Goal: Information Seeking & Learning: Learn about a topic

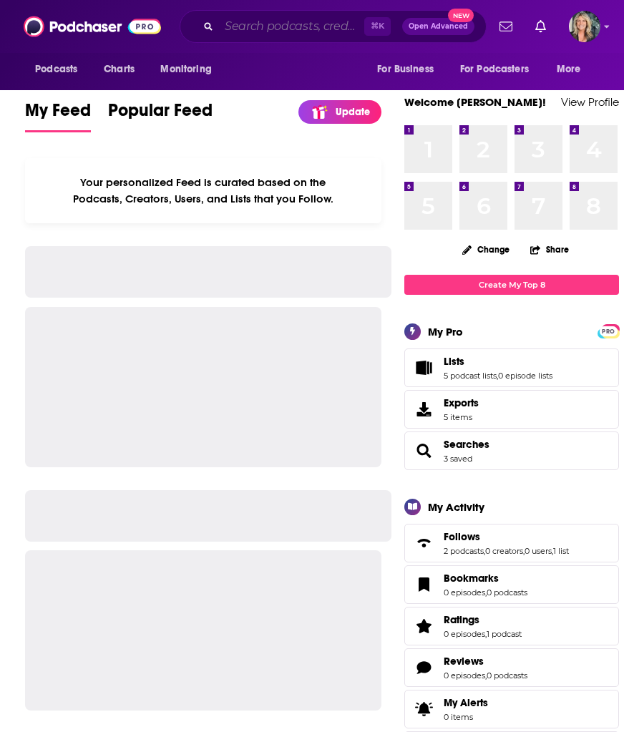
click at [233, 29] on input "Search podcasts, credits, & more..." at bounding box center [291, 26] width 145 height 23
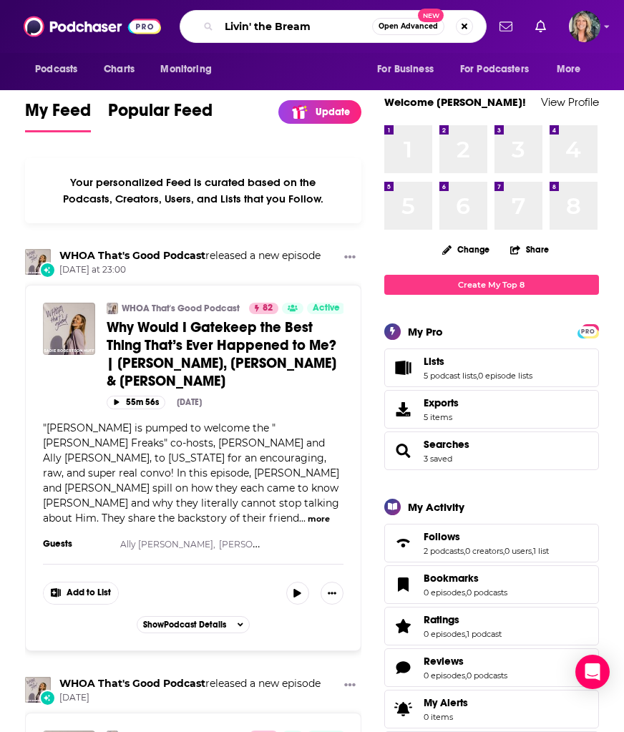
type input "Livin' the Bream"
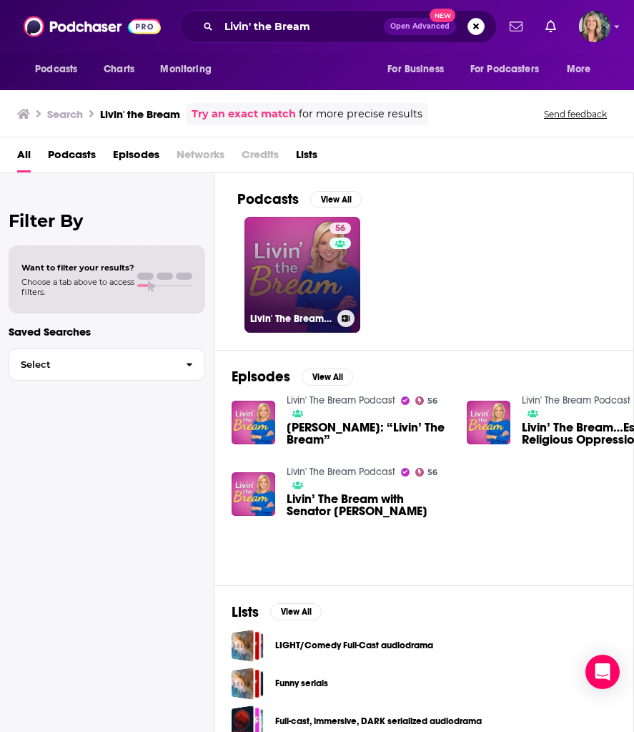
click at [299, 271] on link "56 Livin' The Bream Podcast" at bounding box center [303, 275] width 116 height 116
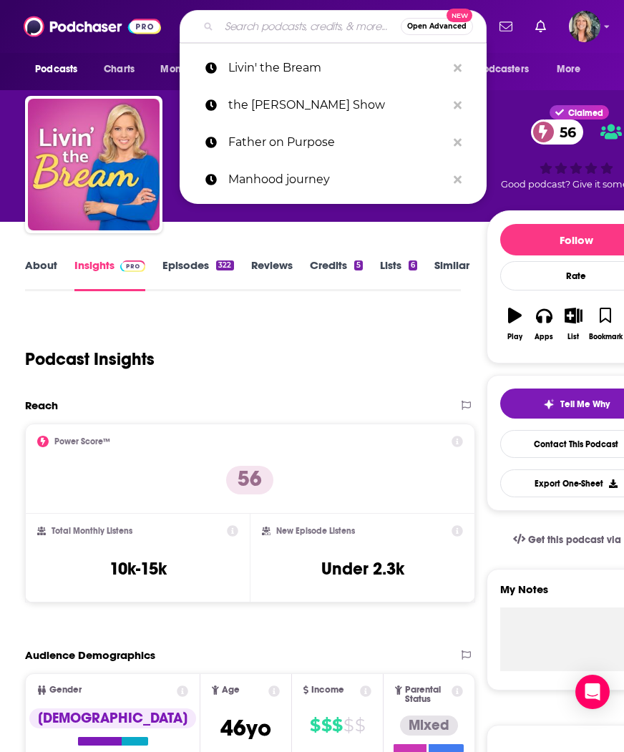
click at [240, 25] on input "Search podcasts, credits, & more..." at bounding box center [310, 26] width 182 height 23
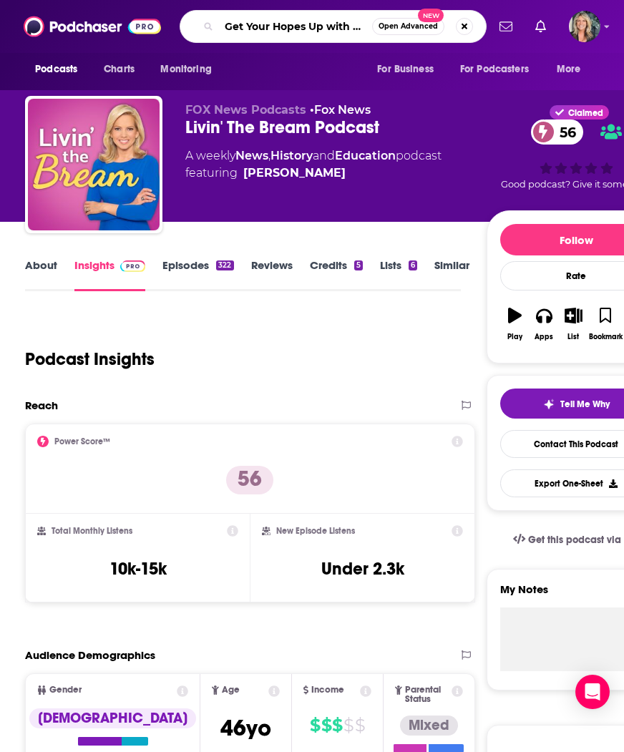
type input "Get Your Hopes Up with [PERSON_NAME]"
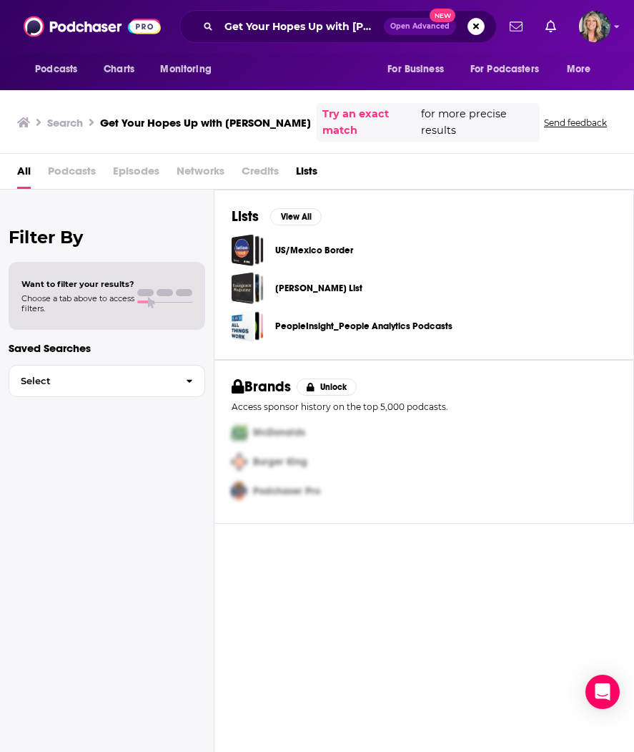
click at [336, 109] on link "Try an exact match" at bounding box center [371, 122] width 96 height 33
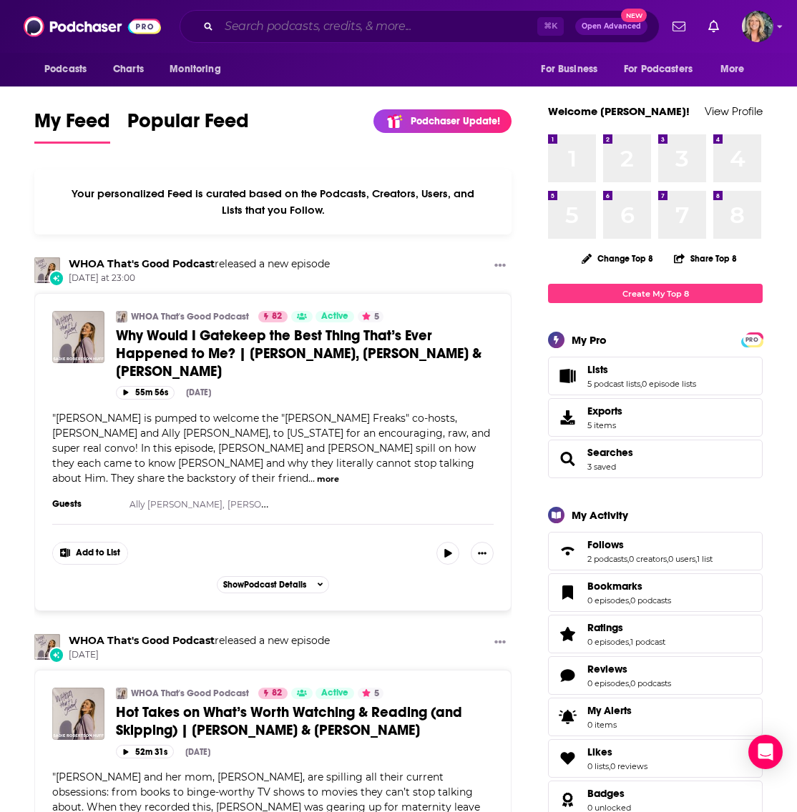
click at [265, 27] on input "Search podcasts, credits, & more..." at bounding box center [378, 26] width 318 height 23
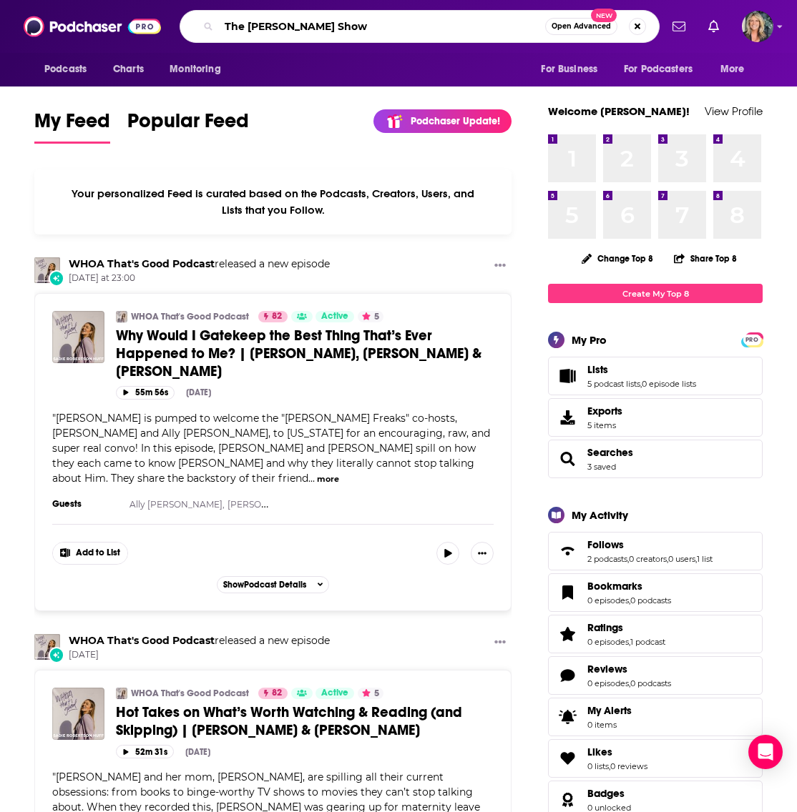
type input "The [PERSON_NAME] Show"
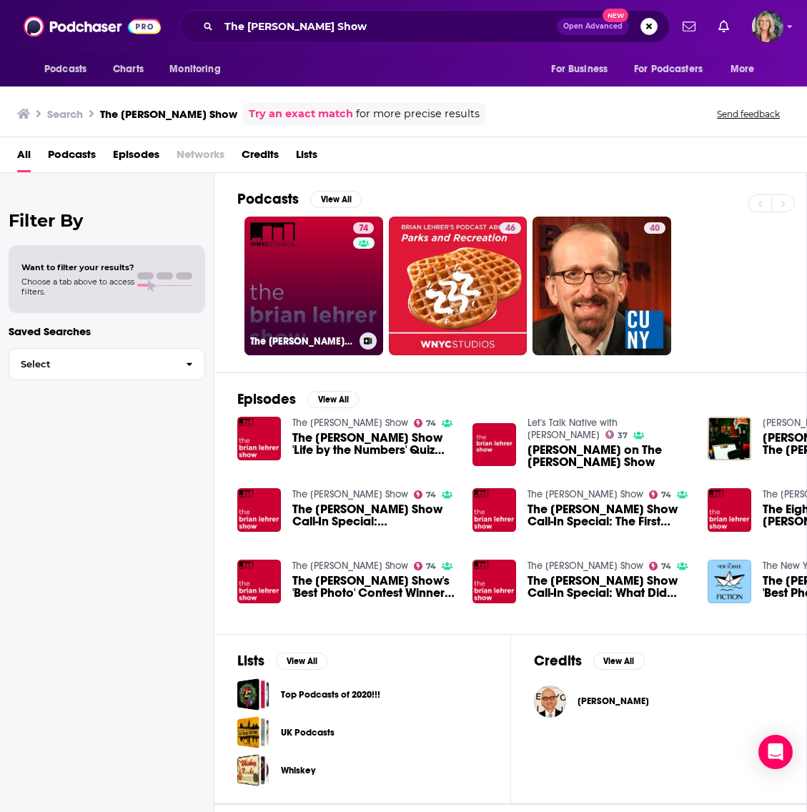
click at [293, 320] on link "74 The Brian Lehrer Show" at bounding box center [314, 286] width 139 height 139
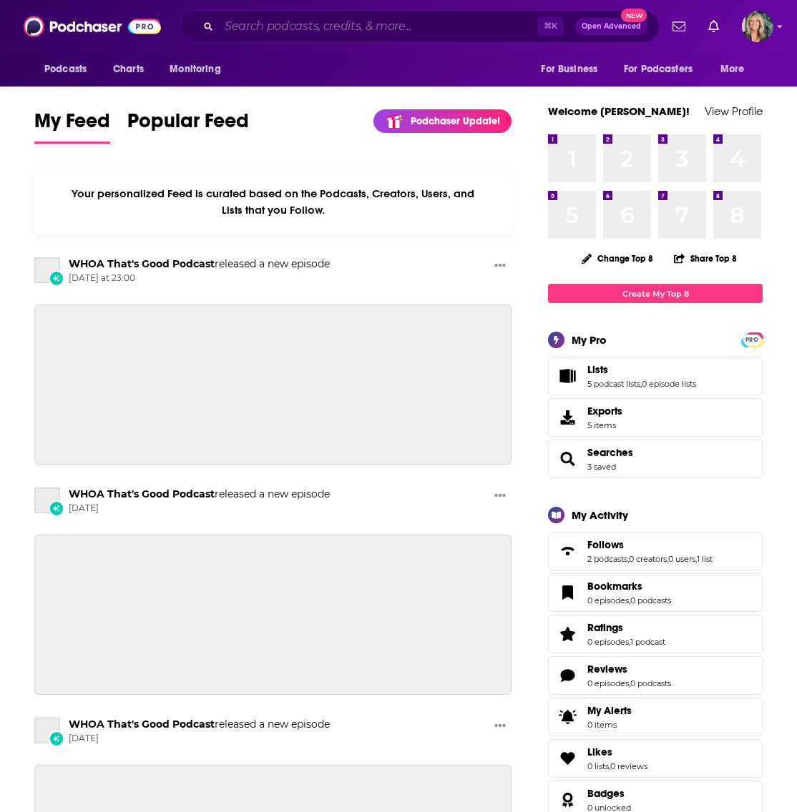
click at [258, 30] on input "Search podcasts, credits, & more..." at bounding box center [378, 26] width 318 height 23
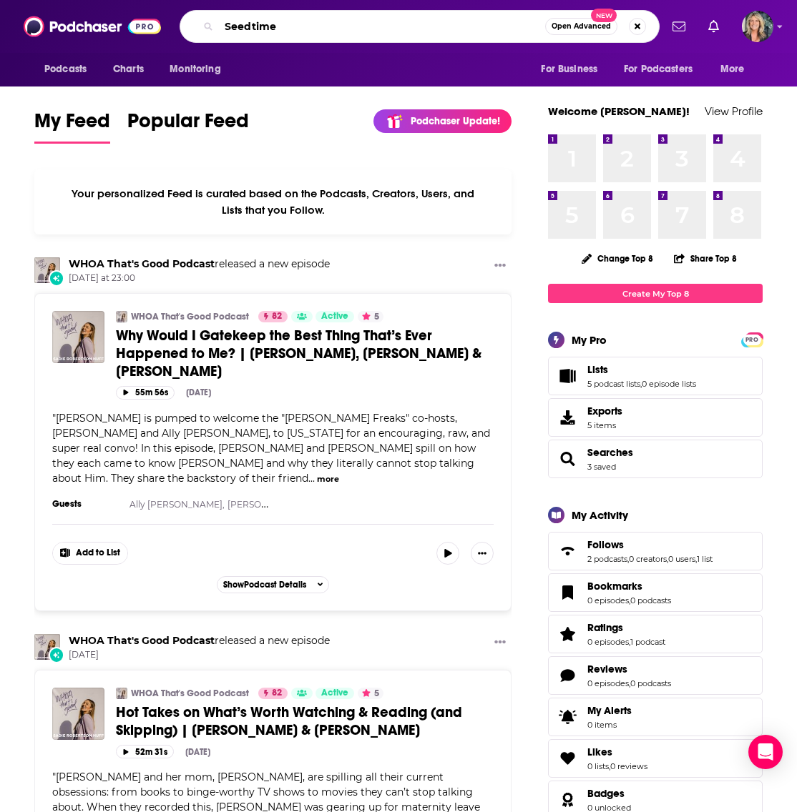
type input "Seedtime"
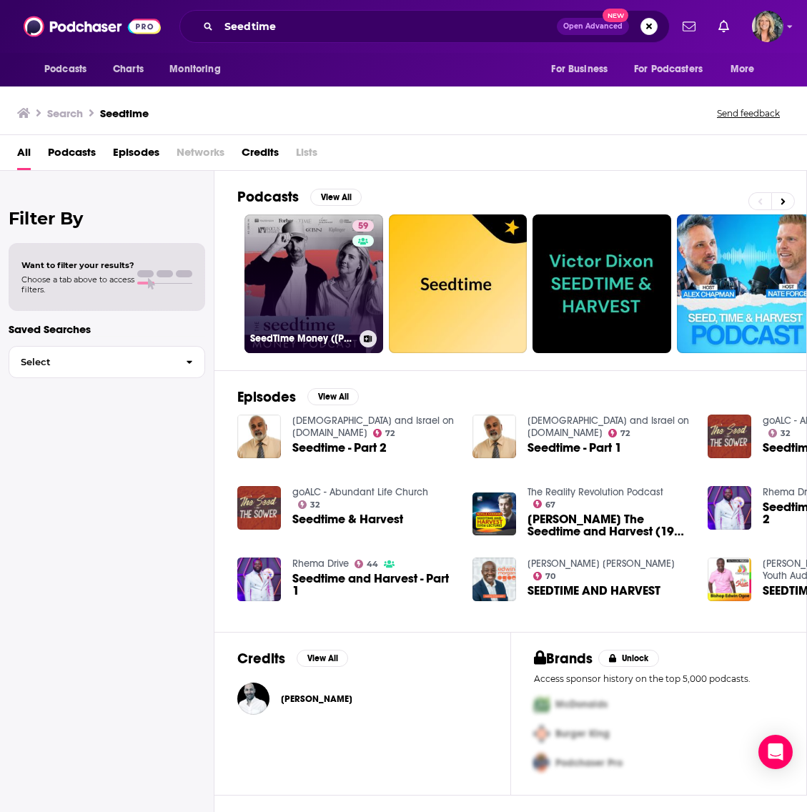
click at [307, 288] on link "59 SeedTime Money ([DEMOGRAPHIC_DATA] living & Personal Finances)" at bounding box center [314, 284] width 139 height 139
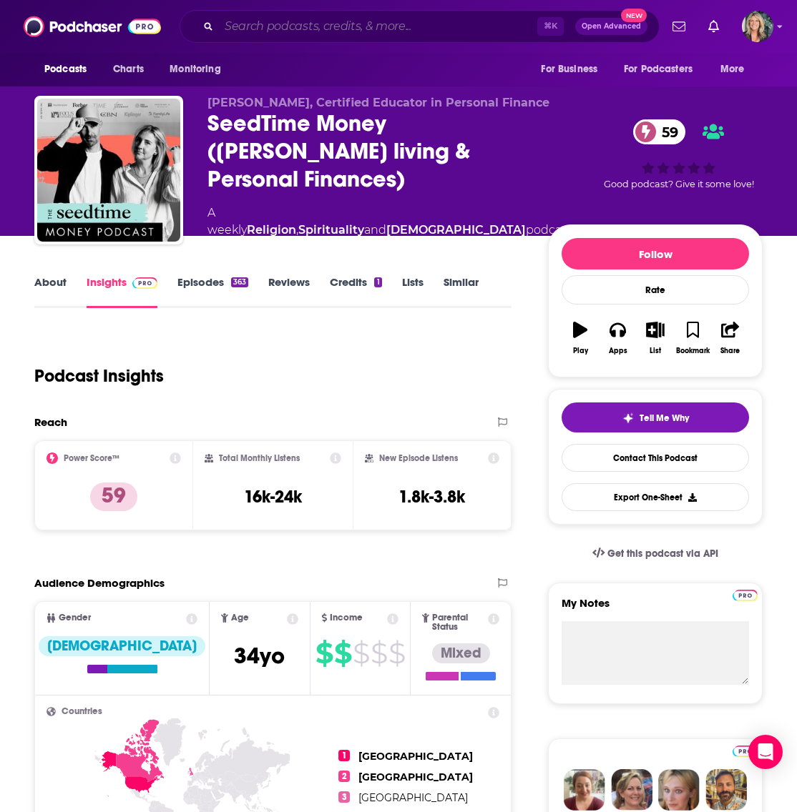
click at [384, 29] on input "Search podcasts, credits, & more..." at bounding box center [378, 26] width 318 height 23
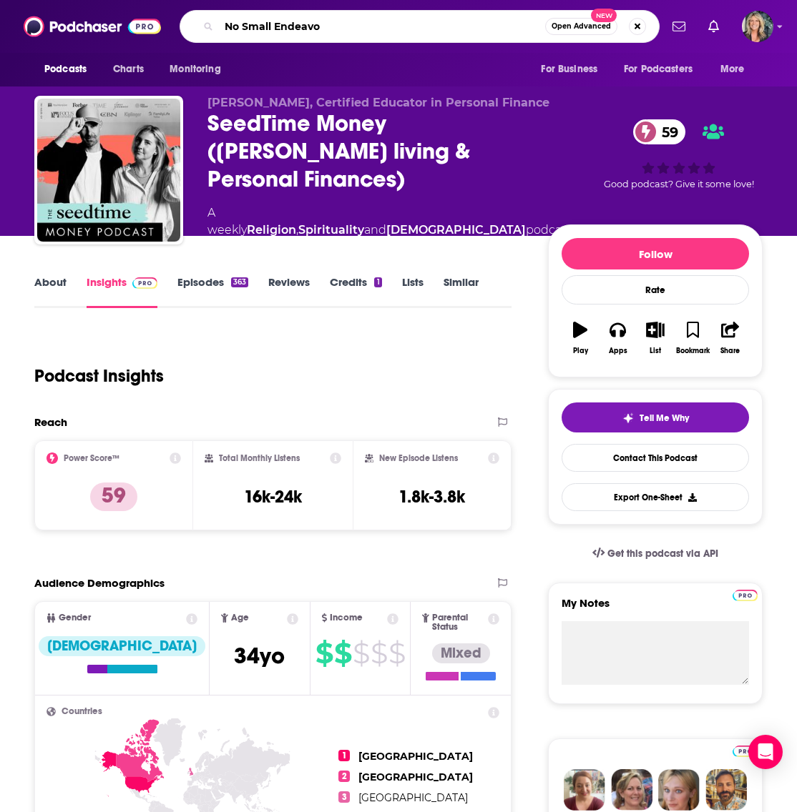
type input "No Small Endeavor"
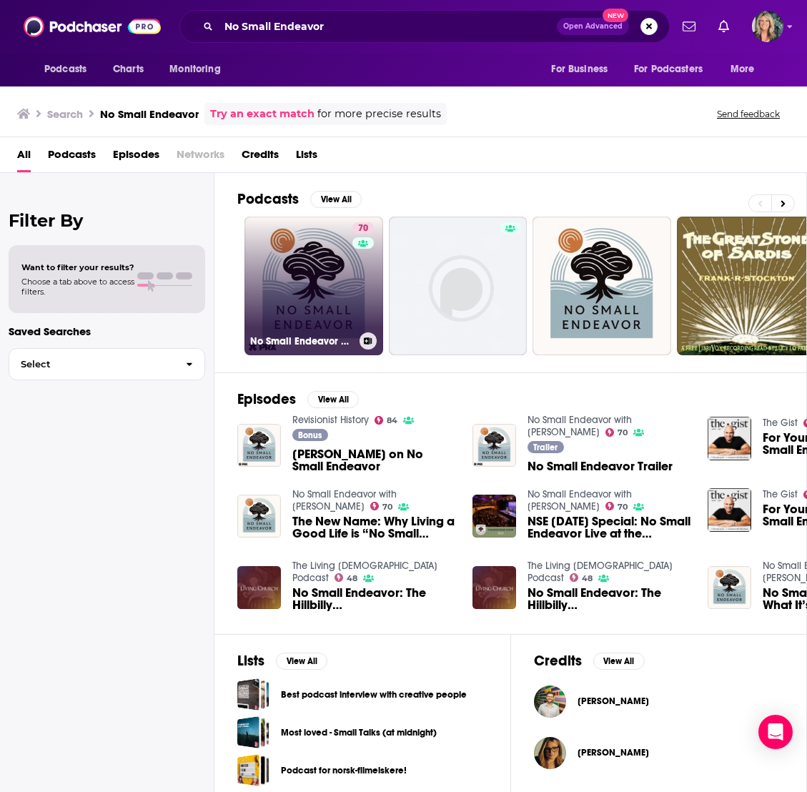
click at [308, 282] on link "70 No Small Endeavor with [PERSON_NAME]" at bounding box center [314, 286] width 139 height 139
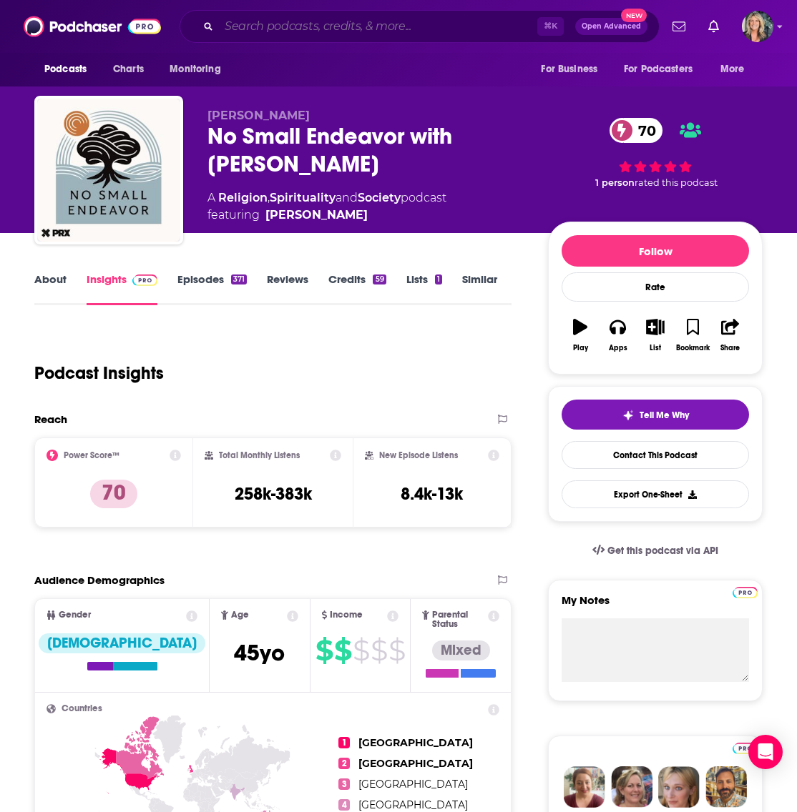
click at [394, 31] on input "Search podcasts, credits, & more..." at bounding box center [378, 26] width 318 height 23
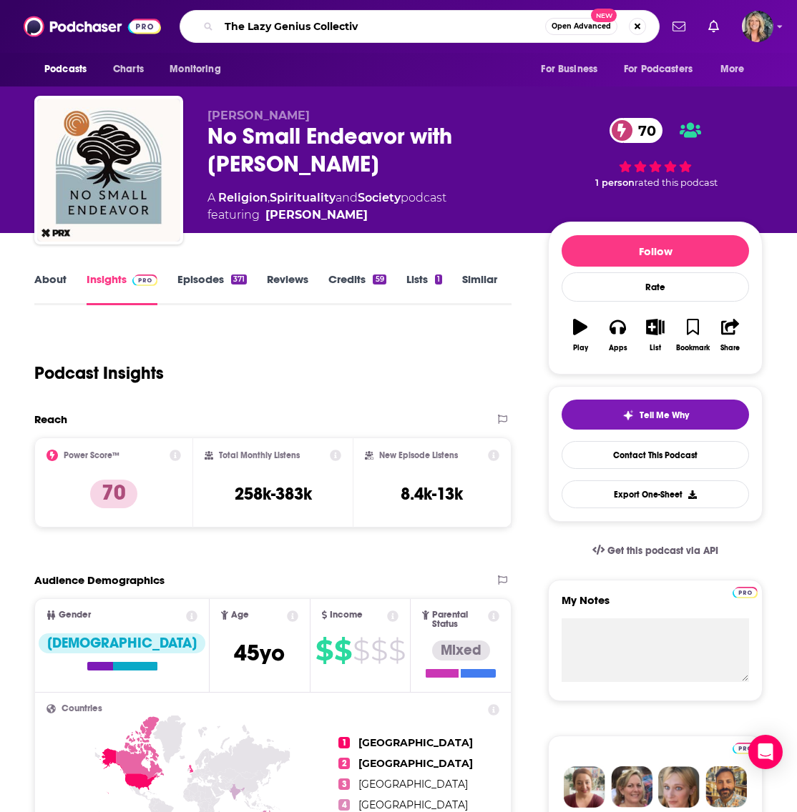
type input "The Lazy Genius Collective"
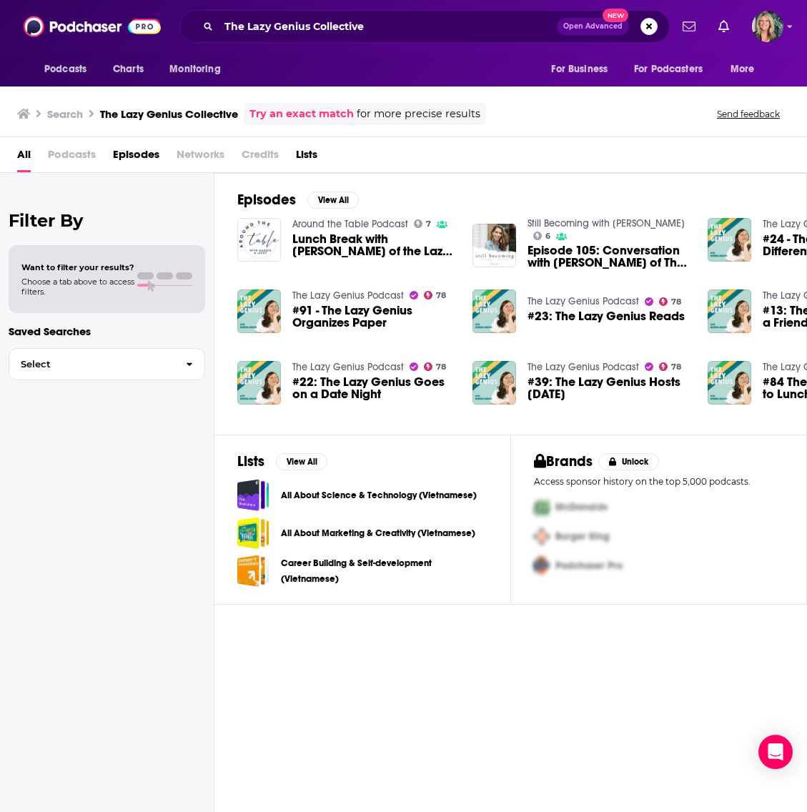
click at [340, 311] on span "#91 - The Lazy Genius Organizes Paper" at bounding box center [374, 317] width 163 height 24
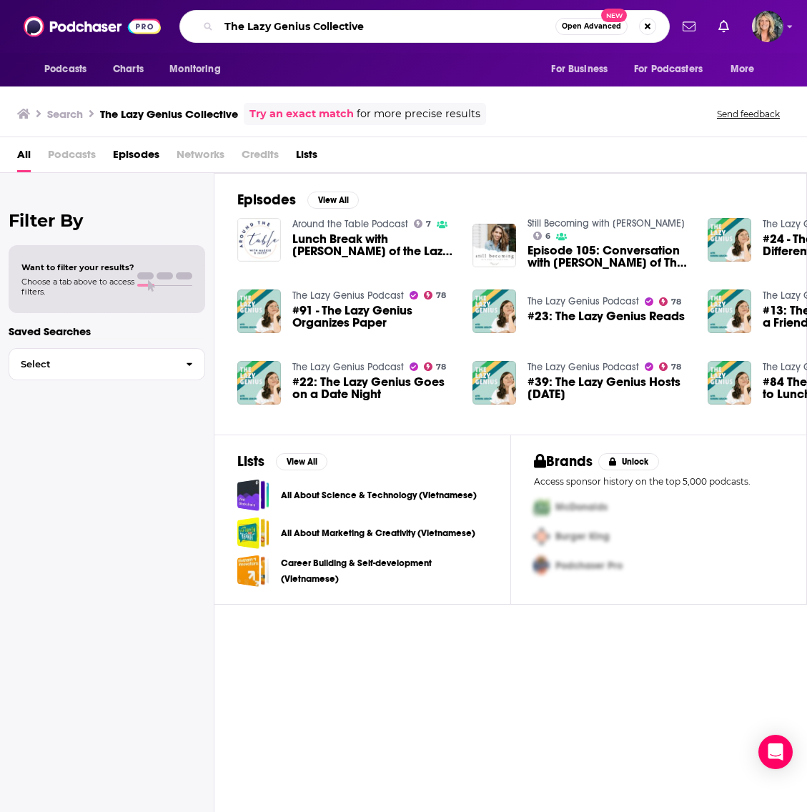
click at [381, 27] on input "The Lazy Genius Collective" at bounding box center [387, 26] width 337 height 23
type input "The Lazy Genius"
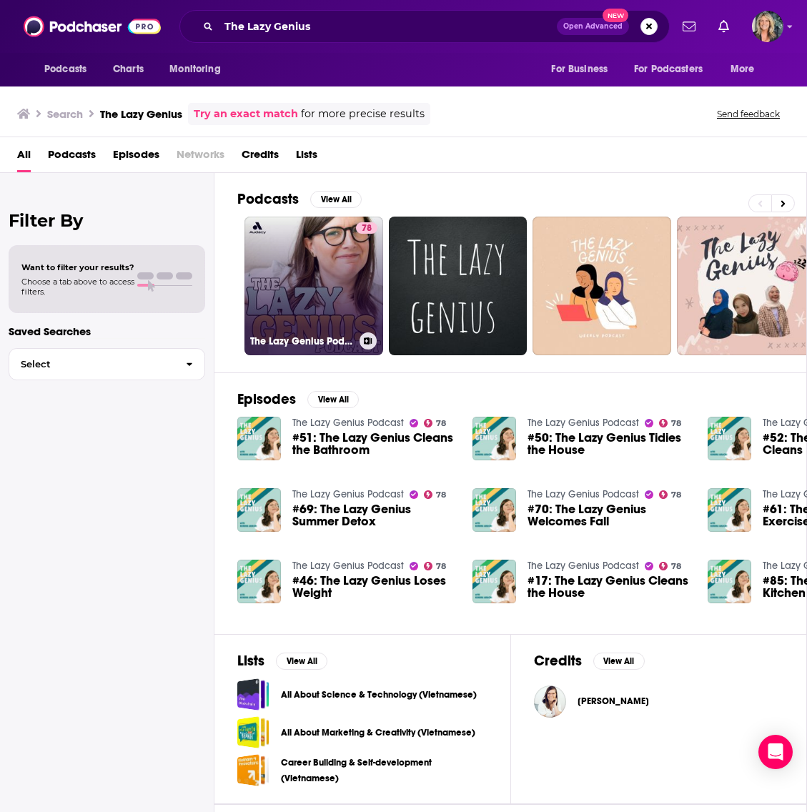
click at [320, 306] on link "78 The Lazy Genius Podcast" at bounding box center [314, 286] width 139 height 139
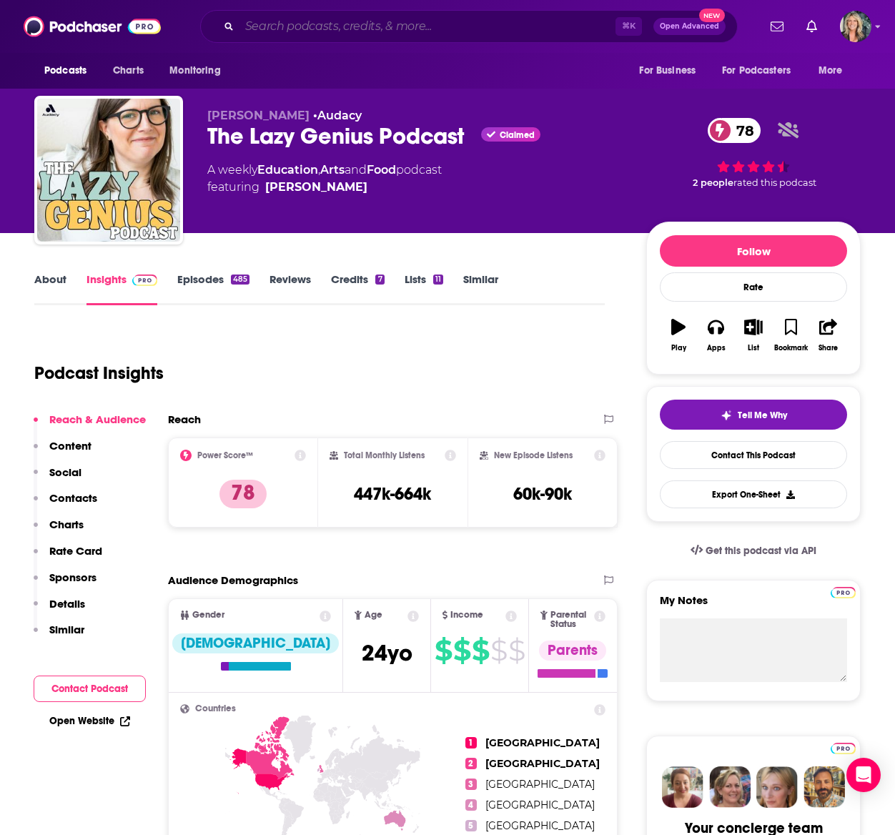
click at [271, 29] on input "Search podcasts, credits, & more..." at bounding box center [428, 26] width 376 height 23
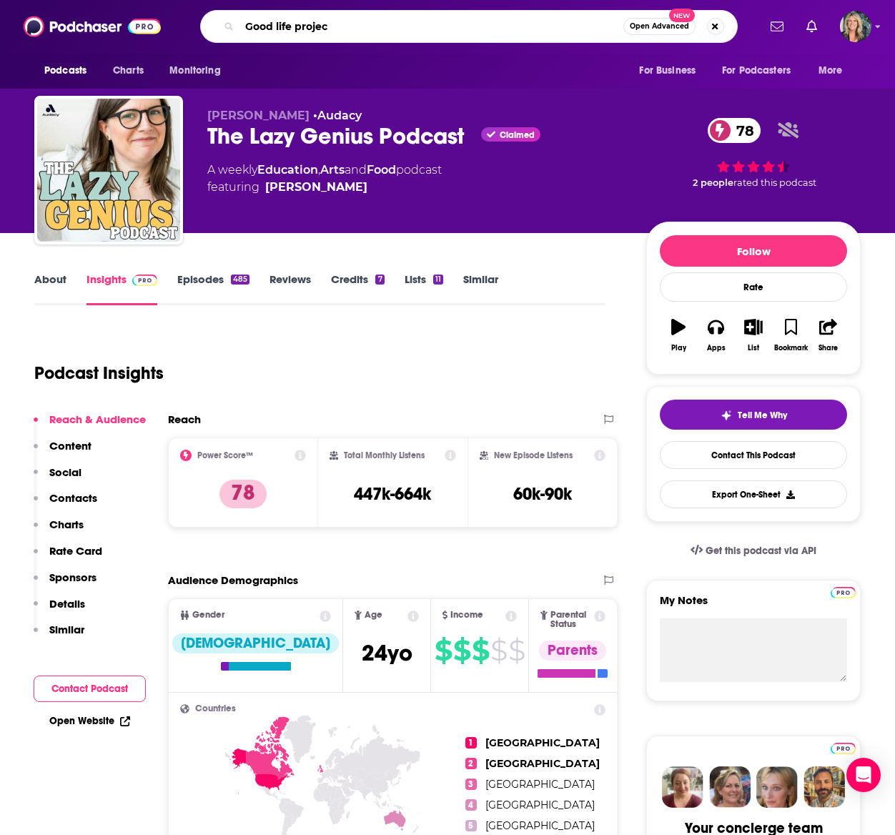
type input "Good life project"
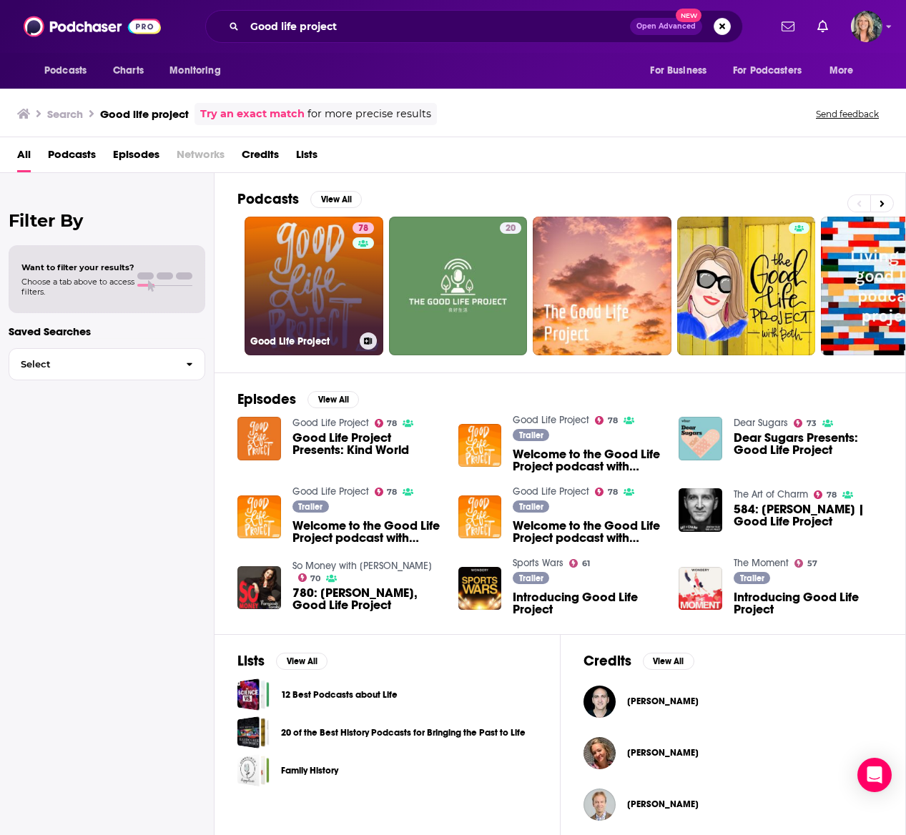
click at [328, 297] on link "78 Good Life Project" at bounding box center [314, 286] width 139 height 139
